Goal: Transaction & Acquisition: Purchase product/service

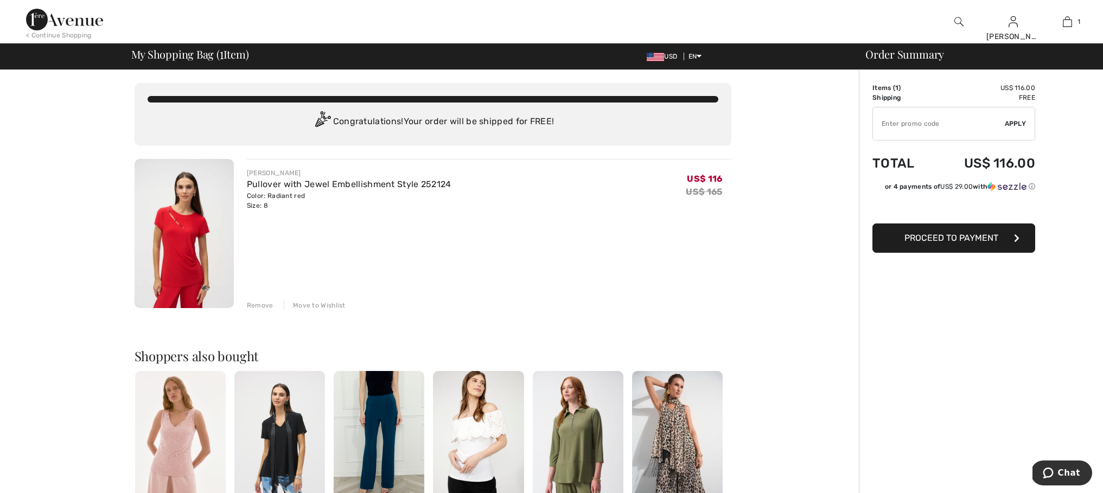
click at [261, 305] on div "Remove" at bounding box center [260, 306] width 27 height 10
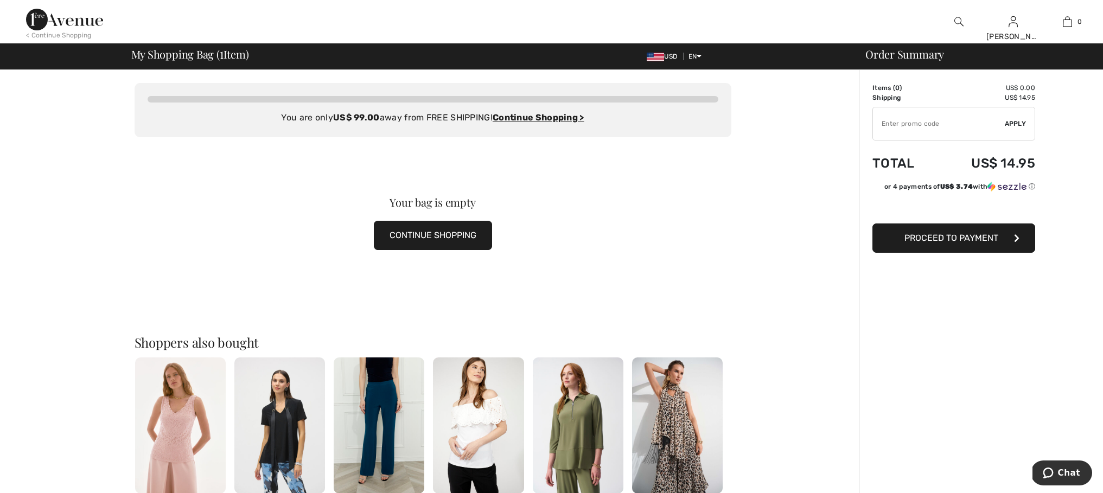
click at [453, 233] on button "CONTINUE SHOPPING" at bounding box center [433, 235] width 118 height 29
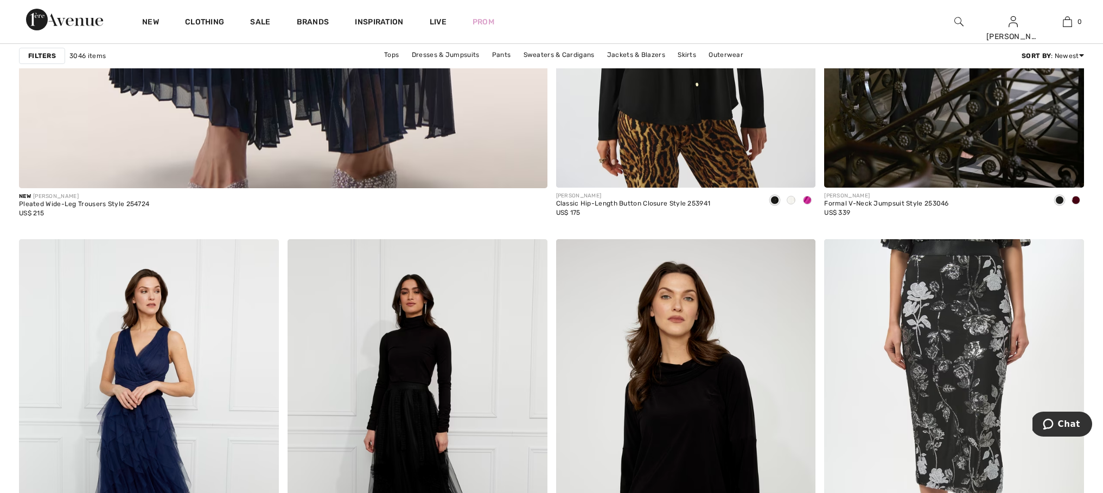
scroll to position [4190, 0]
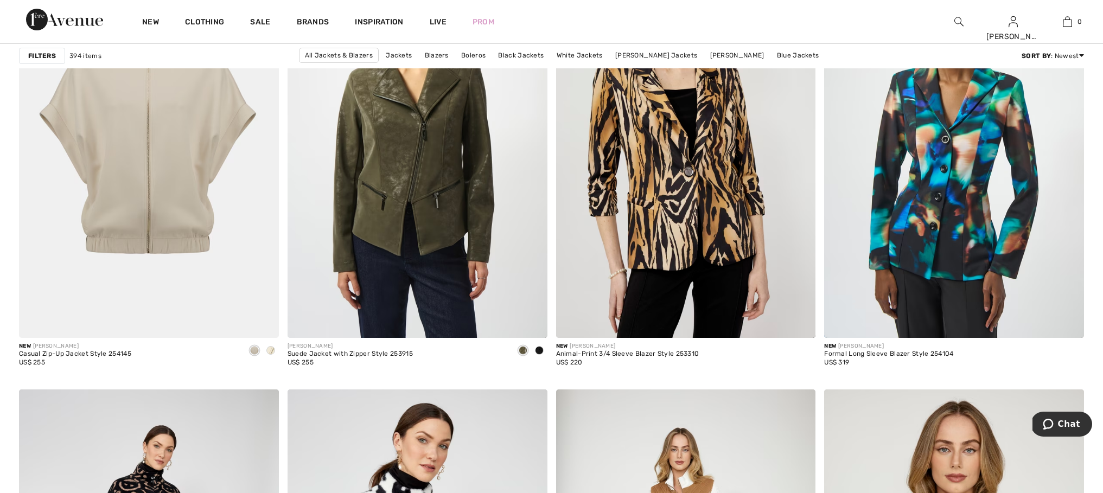
scroll to position [4550, 0]
